Goal: Transaction & Acquisition: Purchase product/service

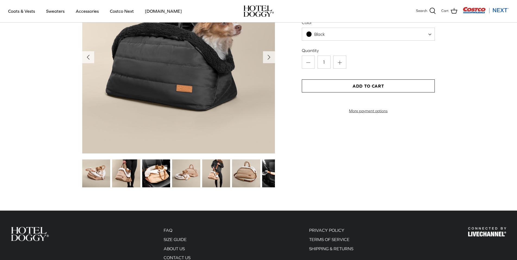
scroll to position [651, 0]
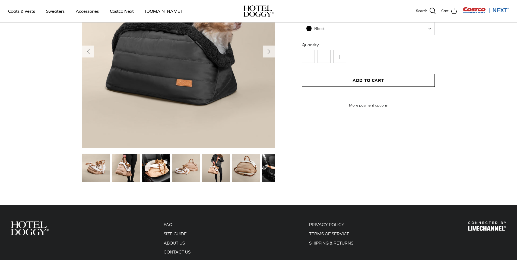
click at [126, 169] on img at bounding box center [126, 168] width 28 height 28
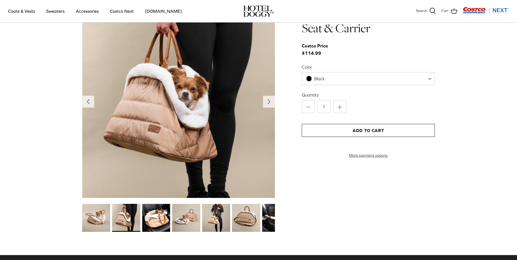
scroll to position [586, 0]
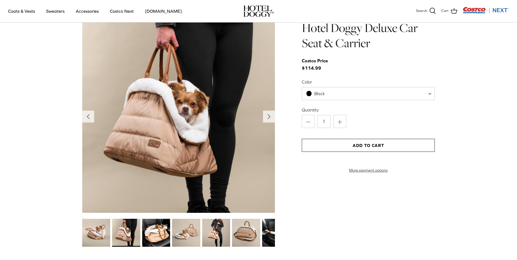
click at [187, 236] on img at bounding box center [186, 233] width 28 height 28
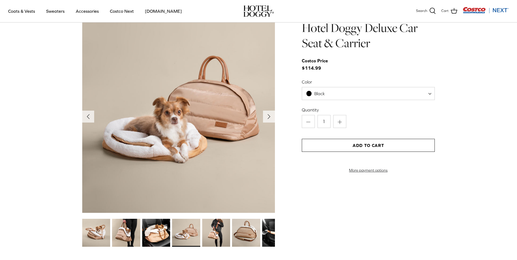
click at [214, 236] on img at bounding box center [216, 233] width 28 height 28
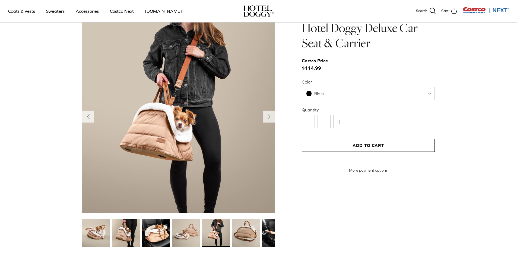
click at [239, 233] on img at bounding box center [246, 233] width 28 height 28
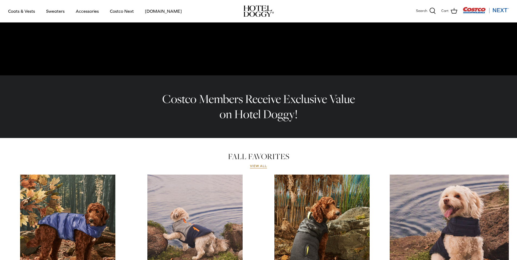
scroll to position [0, 0]
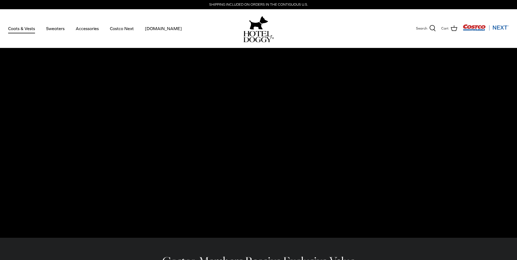
click at [28, 29] on link "Coats & Vests" at bounding box center [21, 28] width 37 height 18
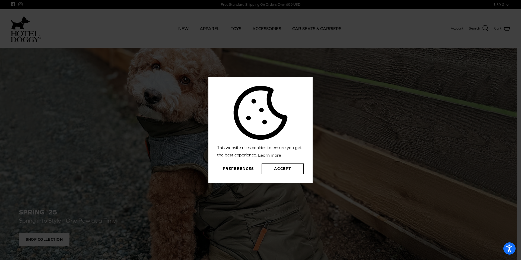
click at [238, 168] on button "Preferences" at bounding box center [238, 169] width 42 height 11
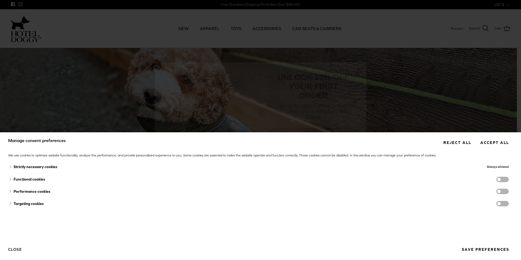
click at [451, 142] on button "Reject all" at bounding box center [457, 143] width 36 height 10
click at [450, 142] on button "Reject all" at bounding box center [457, 143] width 36 height 10
click at [13, 251] on button "Close" at bounding box center [15, 249] width 14 height 9
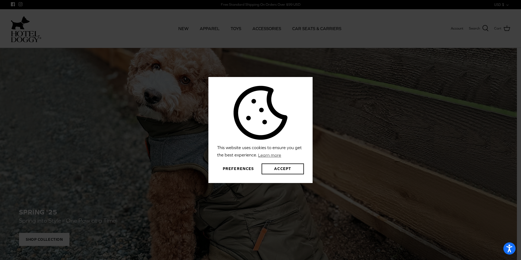
click at [238, 168] on button "Preferences" at bounding box center [238, 169] width 42 height 11
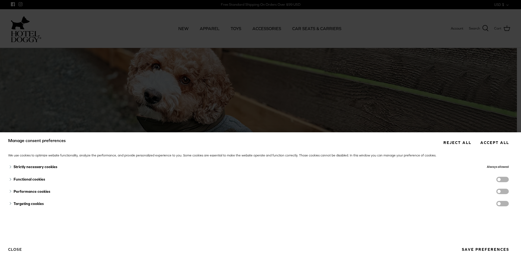
click at [493, 250] on button "Save preferences" at bounding box center [485, 250] width 55 height 10
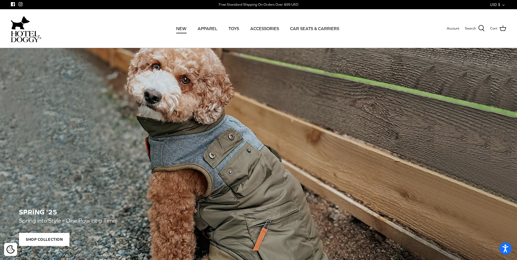
click at [181, 30] on link "NEW" at bounding box center [181, 28] width 20 height 18
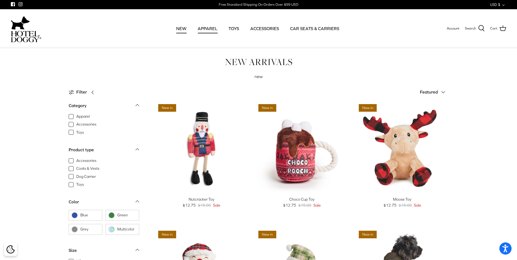
click at [209, 29] on link "APPAREL" at bounding box center [208, 28] width 30 height 18
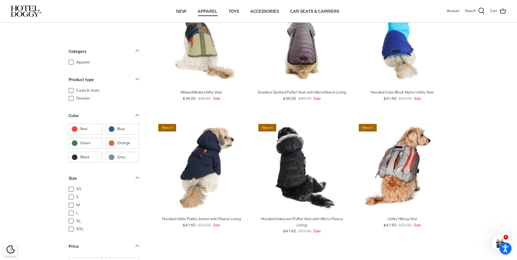
scroll to position [65, 0]
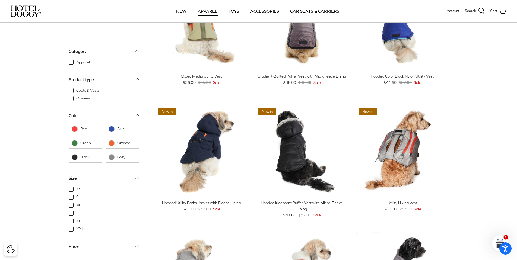
click at [76, 90] on span "Coats & Vests" at bounding box center [87, 90] width 23 height 5
click at [76, 88] on input "Coats & Vests" at bounding box center [76, 87] width 1 height 1
checkbox input "true"
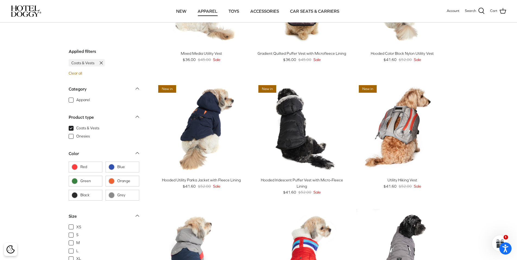
scroll to position [136, 0]
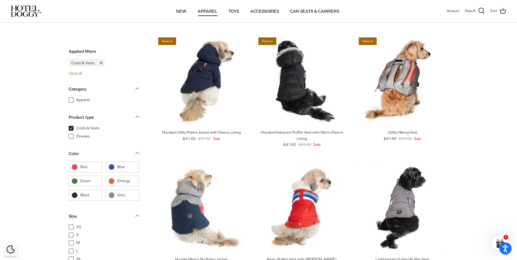
click at [76, 227] on span "XS" at bounding box center [78, 226] width 5 height 5
click at [76, 225] on input "XS" at bounding box center [76, 224] width 1 height 1
checkbox input "true"
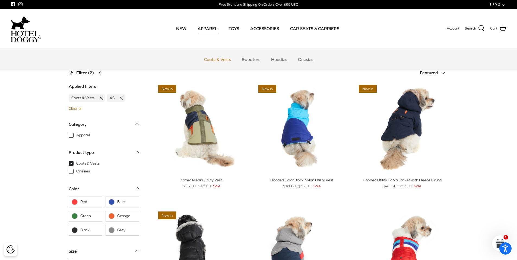
click at [221, 61] on link "Coats & Vests" at bounding box center [217, 59] width 37 height 16
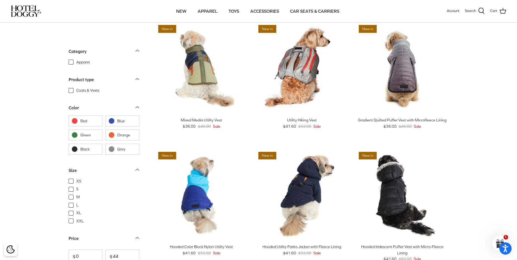
scroll to position [65, 0]
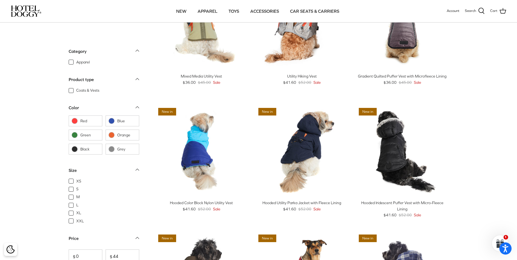
click at [76, 180] on span "XS" at bounding box center [78, 181] width 5 height 5
click at [76, 179] on input "XS" at bounding box center [76, 178] width 1 height 1
checkbox input "true"
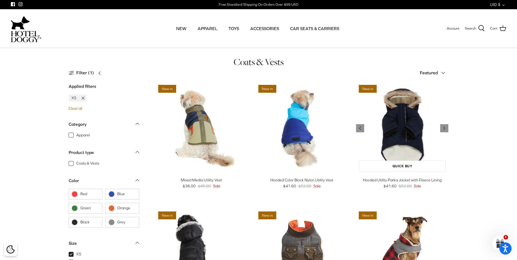
click at [407, 125] on img "Hooded Utility Parka Jacket with Fleece Lining" at bounding box center [402, 128] width 92 height 92
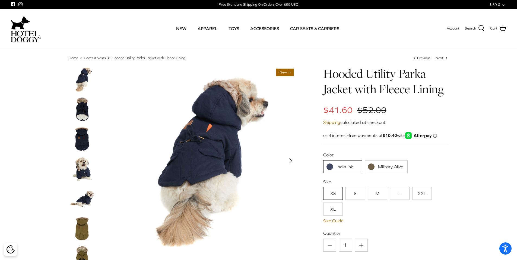
click at [84, 171] on img at bounding box center [82, 168] width 27 height 27
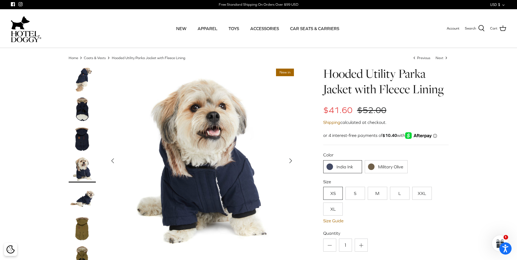
click at [84, 200] on img at bounding box center [82, 198] width 27 height 27
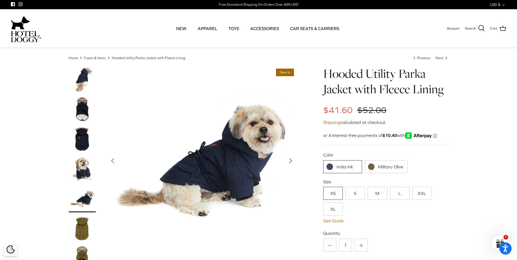
click at [80, 232] on img at bounding box center [82, 228] width 27 height 27
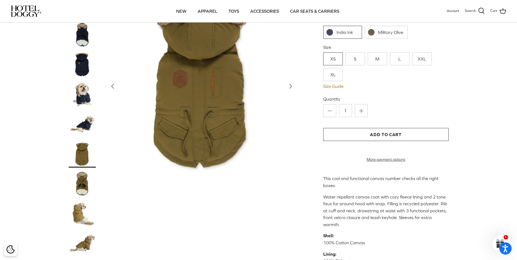
scroll to position [98, 0]
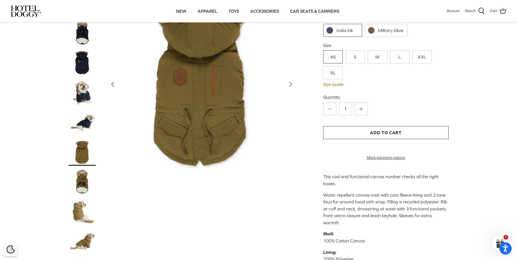
click at [81, 215] on img at bounding box center [82, 211] width 27 height 27
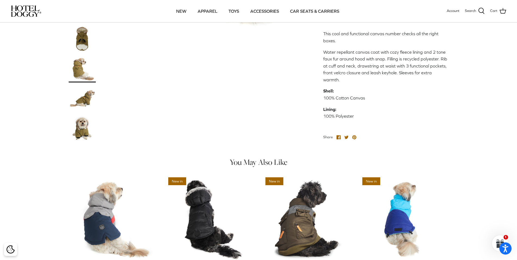
scroll to position [65, 0]
